Goal: Task Accomplishment & Management: Manage account settings

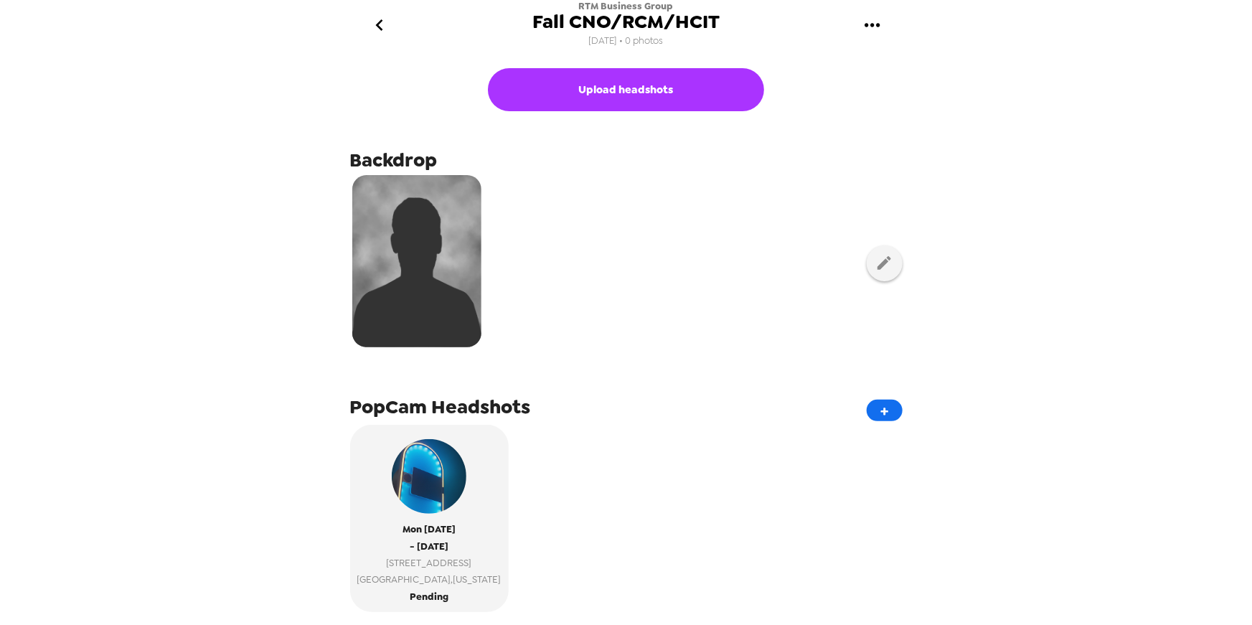
scroll to position [208, 0]
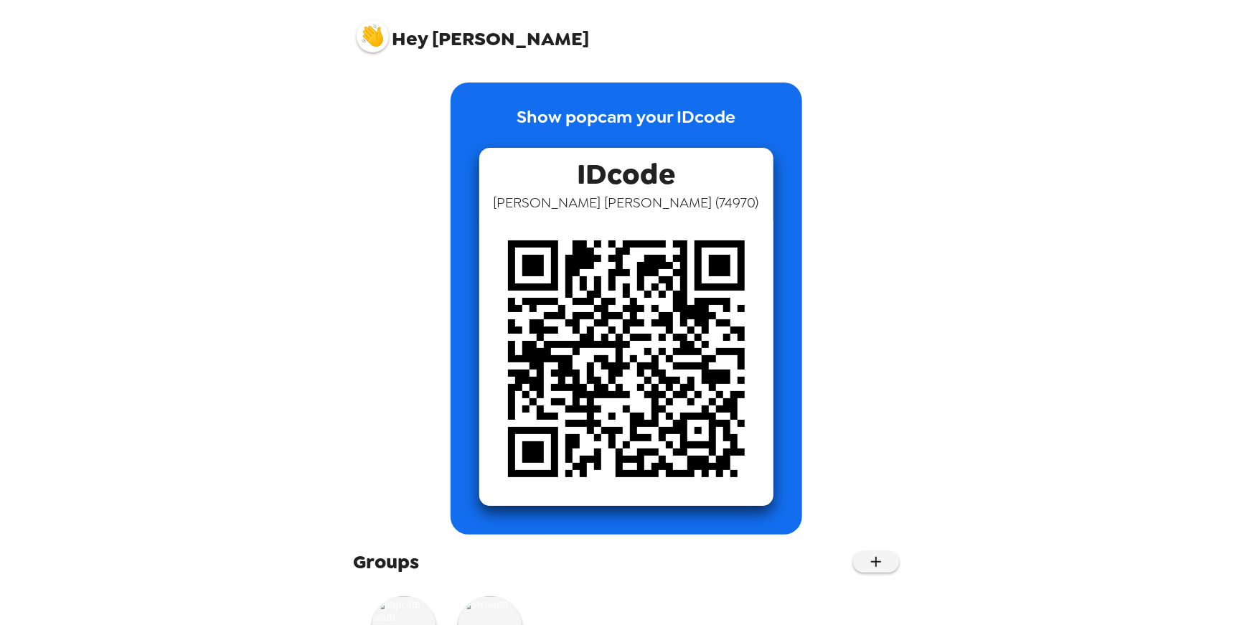
click at [378, 32] on img at bounding box center [373, 36] width 32 height 32
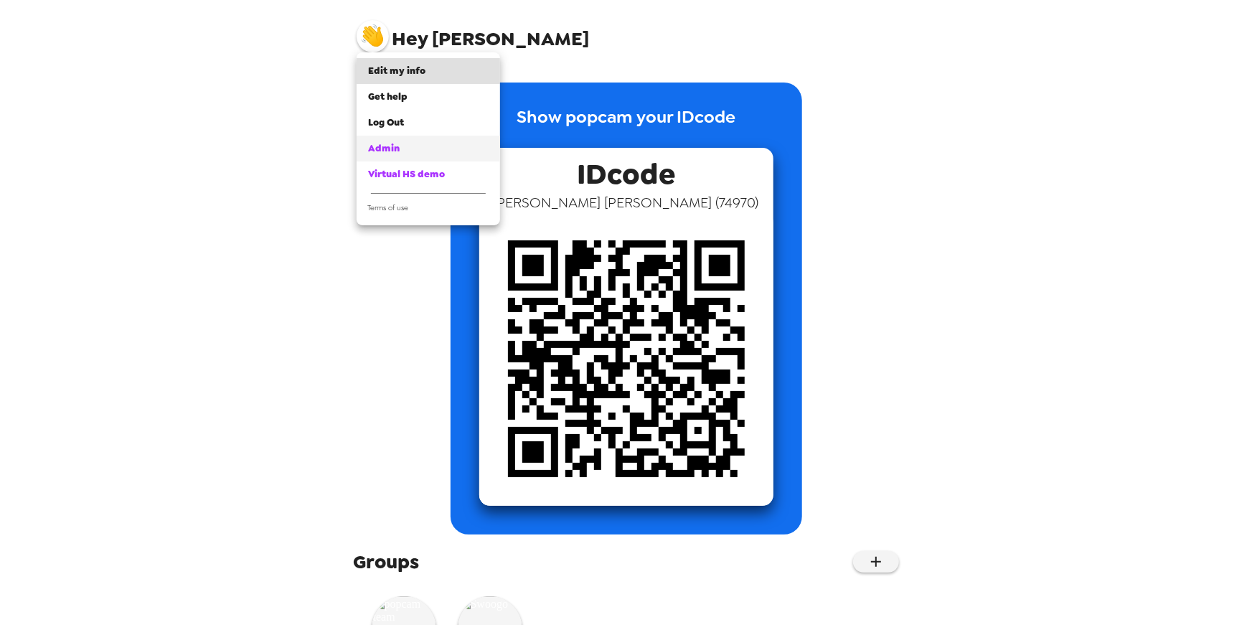
click at [401, 144] on div "Admin" at bounding box center [428, 148] width 121 height 14
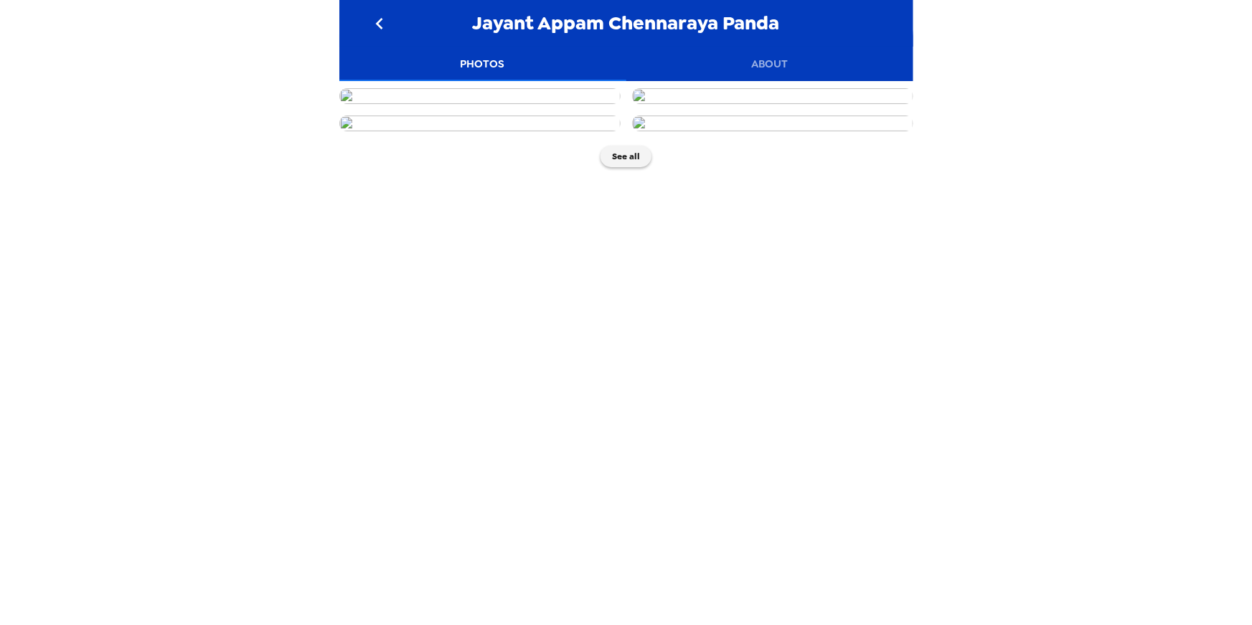
scroll to position [72, 0]
click at [146, 402] on div "Jayant Appam Chennaraya Panda Photos About See all" at bounding box center [626, 312] width 1252 height 625
click at [613, 167] on button "See all" at bounding box center [625, 157] width 51 height 22
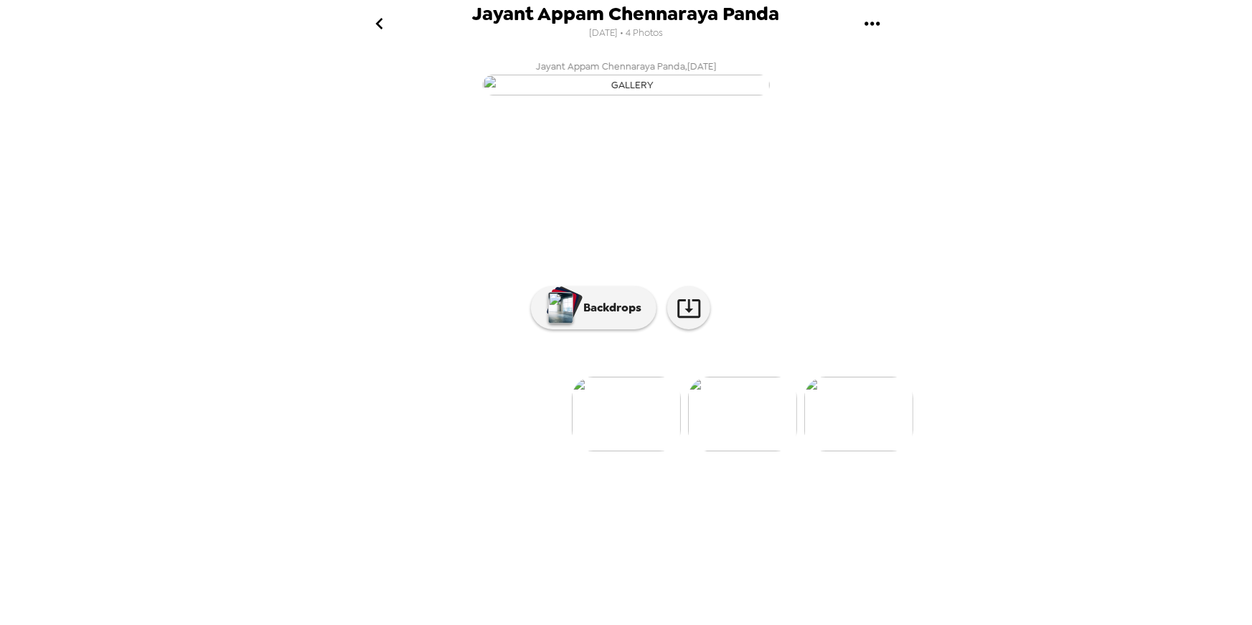
scroll to position [11, 0]
click at [596, 329] on button "Backdrops" at bounding box center [594, 307] width 126 height 43
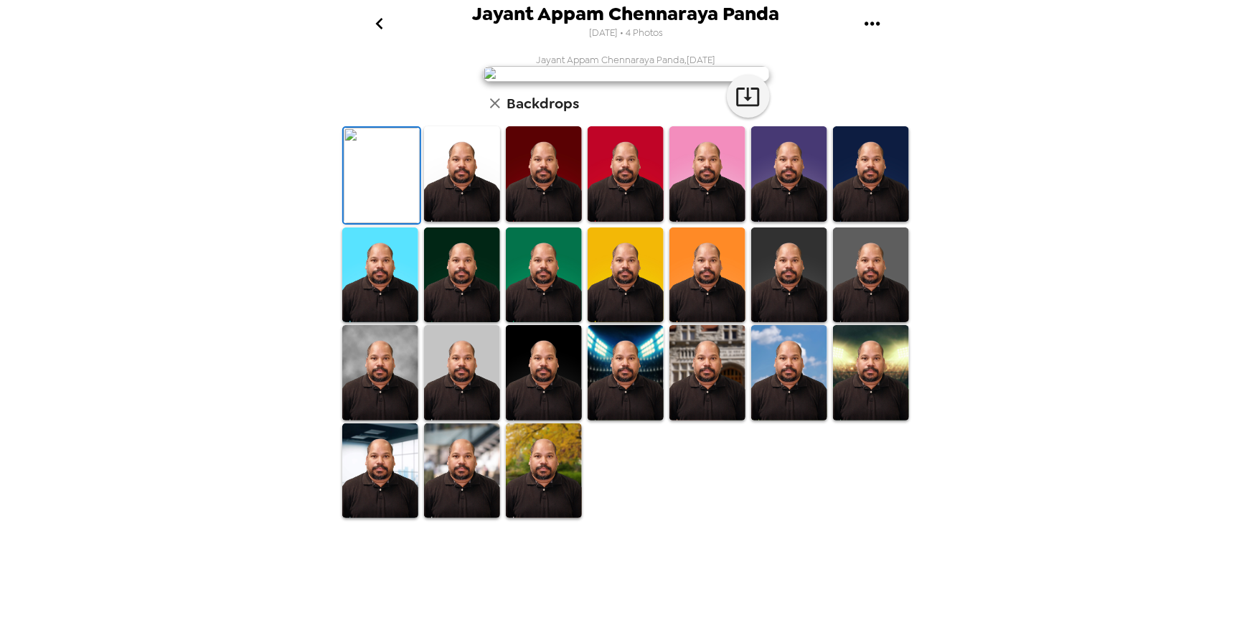
scroll to position [237, 0]
